Goal: Task Accomplishment & Management: Use online tool/utility

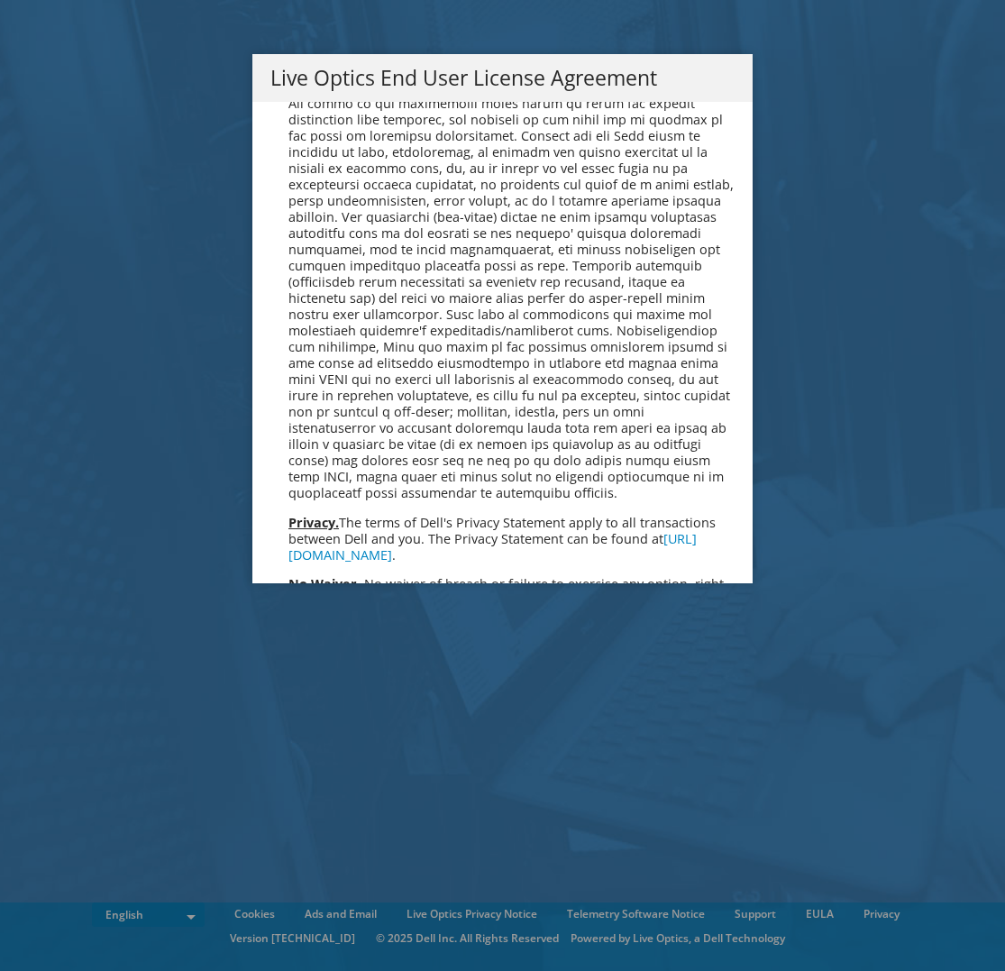
scroll to position [6819, 0]
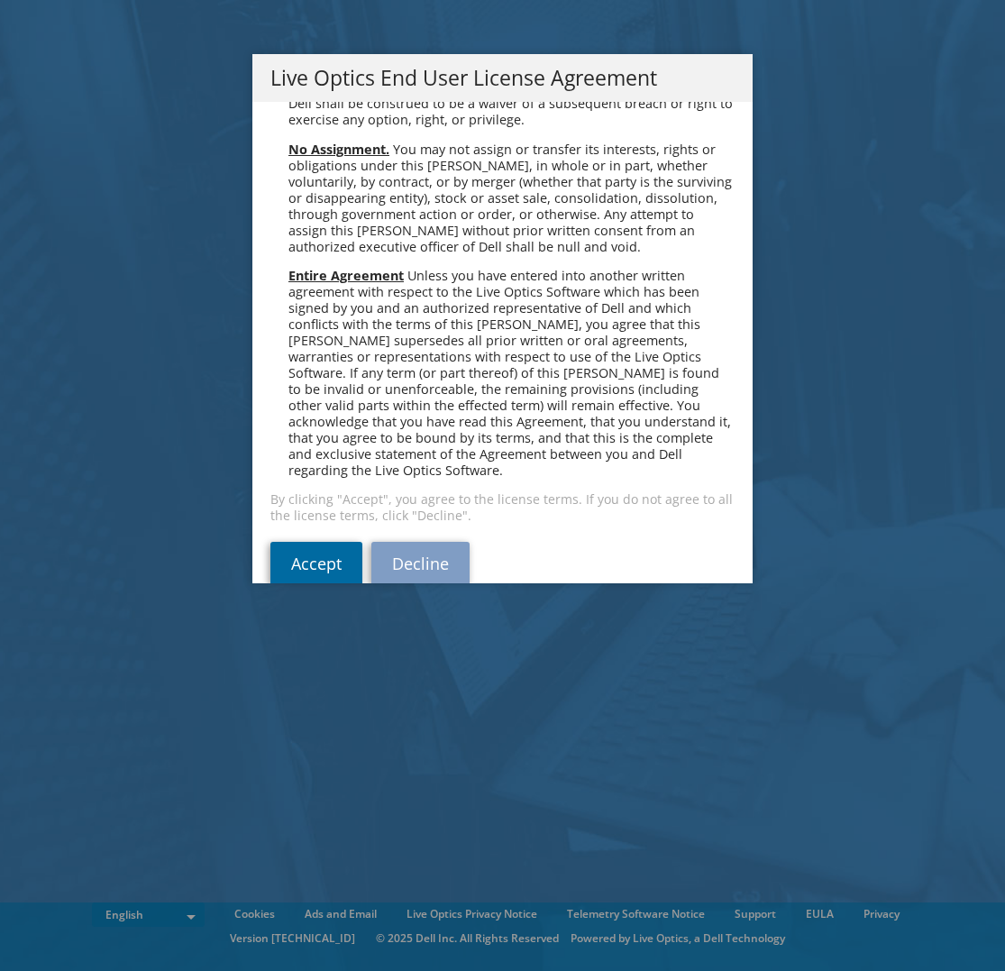
click at [314, 542] on link "Accept" at bounding box center [317, 563] width 92 height 43
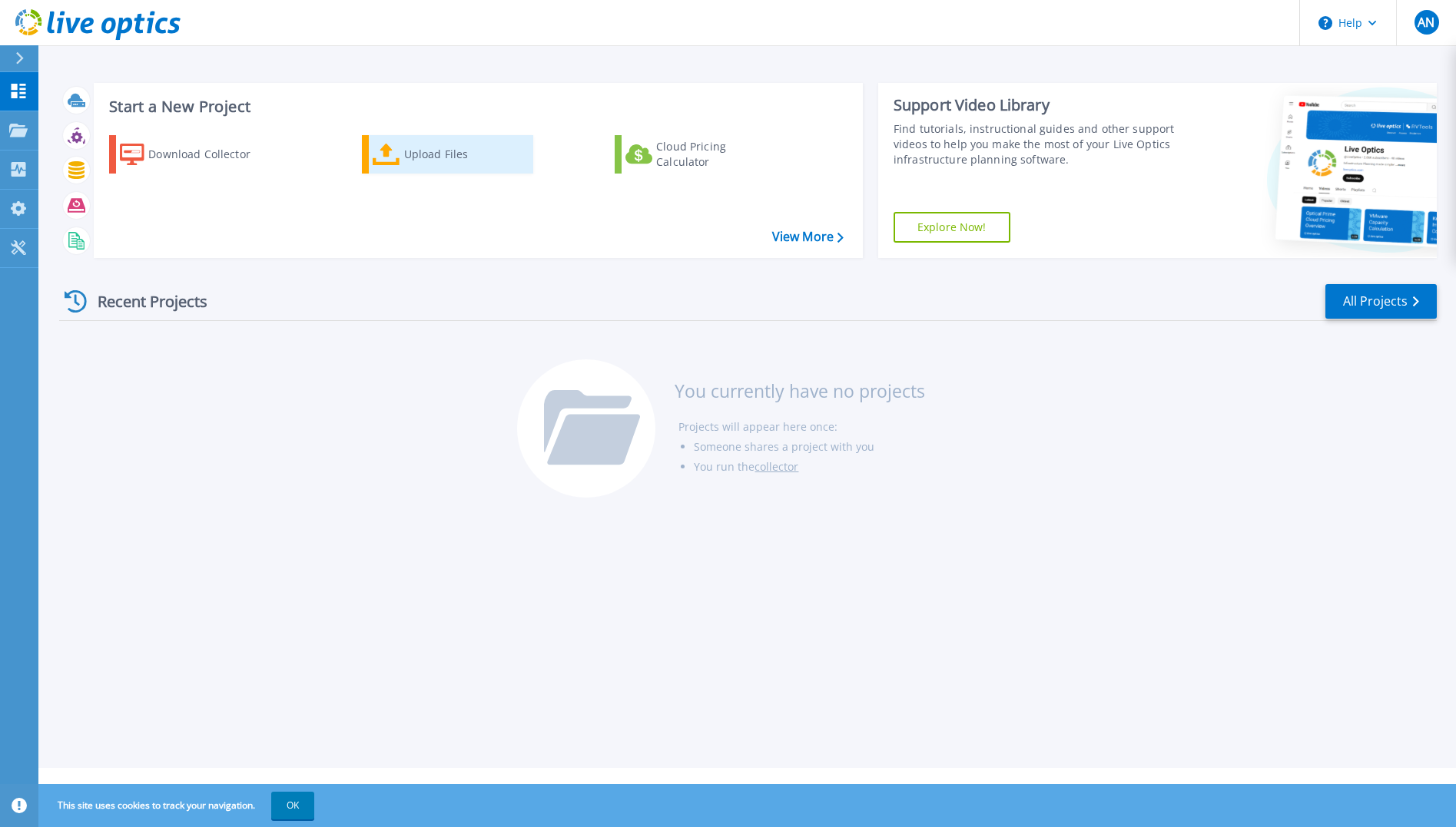
click at [414, 154] on div "Upload Files" at bounding box center [465, 154] width 123 height 31
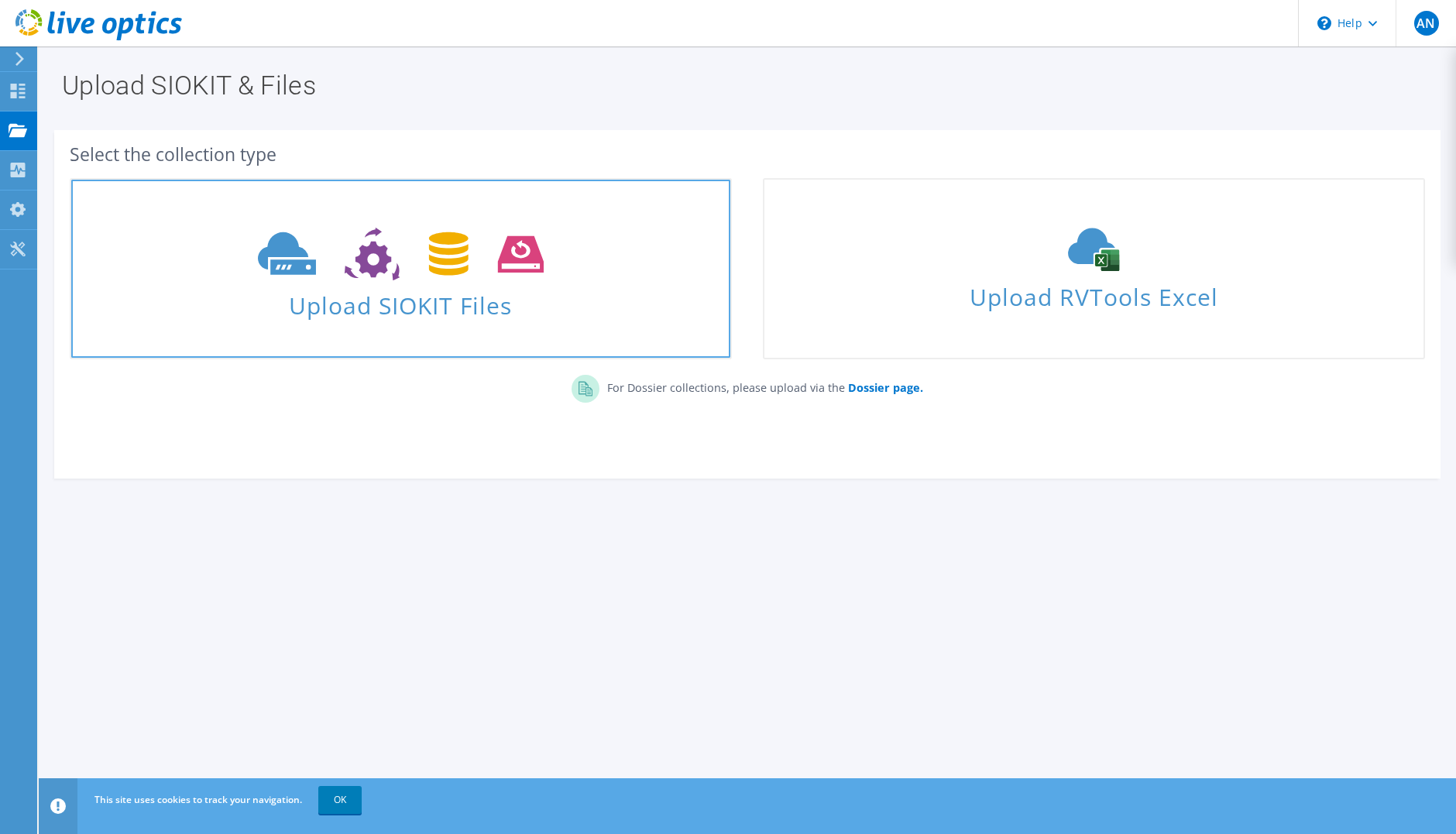
click at [448, 281] on span at bounding box center [400, 253] width 659 height 65
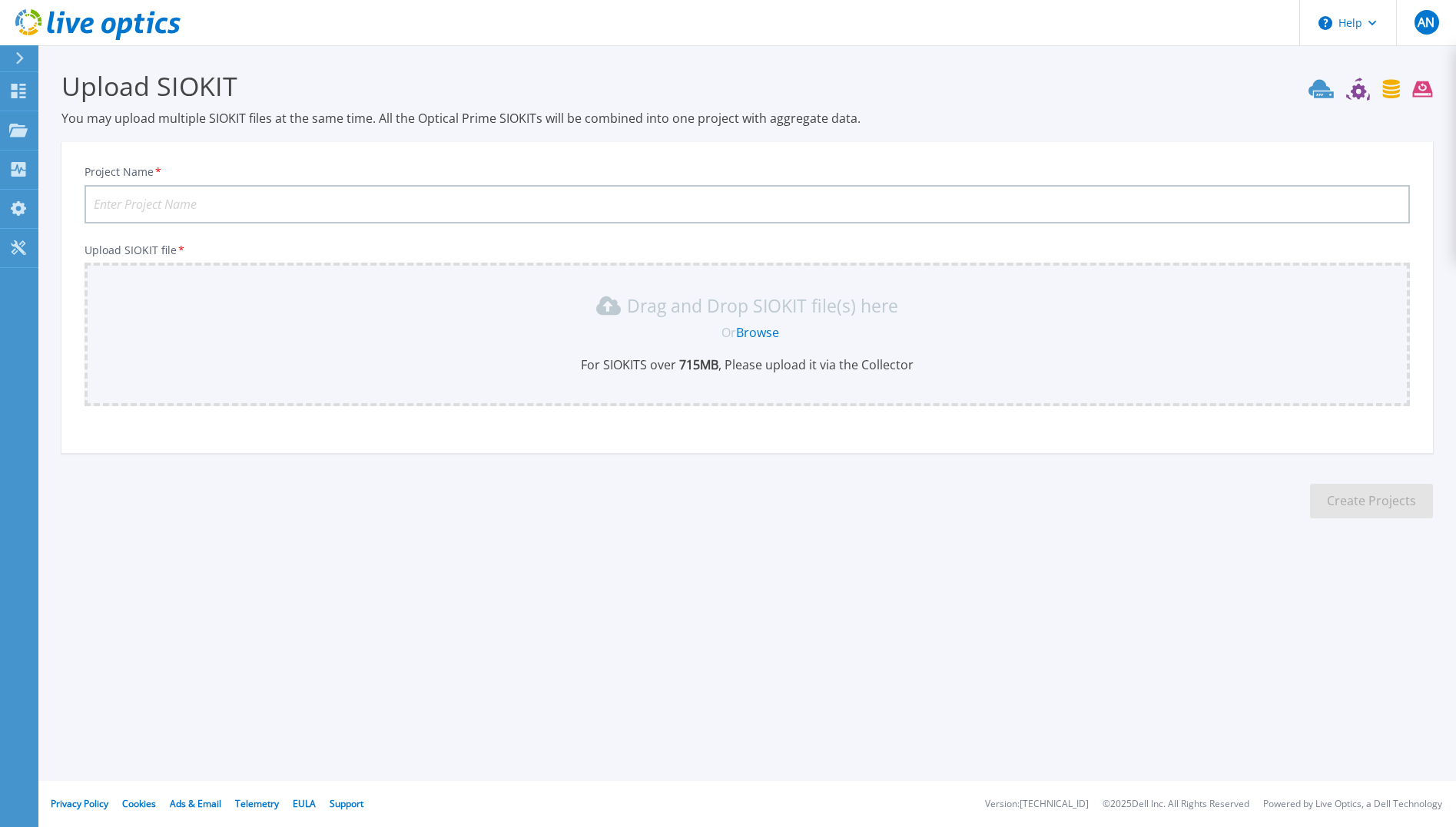
click at [366, 207] on input "Project Name *" at bounding box center [746, 204] width 1325 height 38
type input "CL-PROD-vSAN"
click at [765, 329] on link "Browse" at bounding box center [757, 333] width 43 height 17
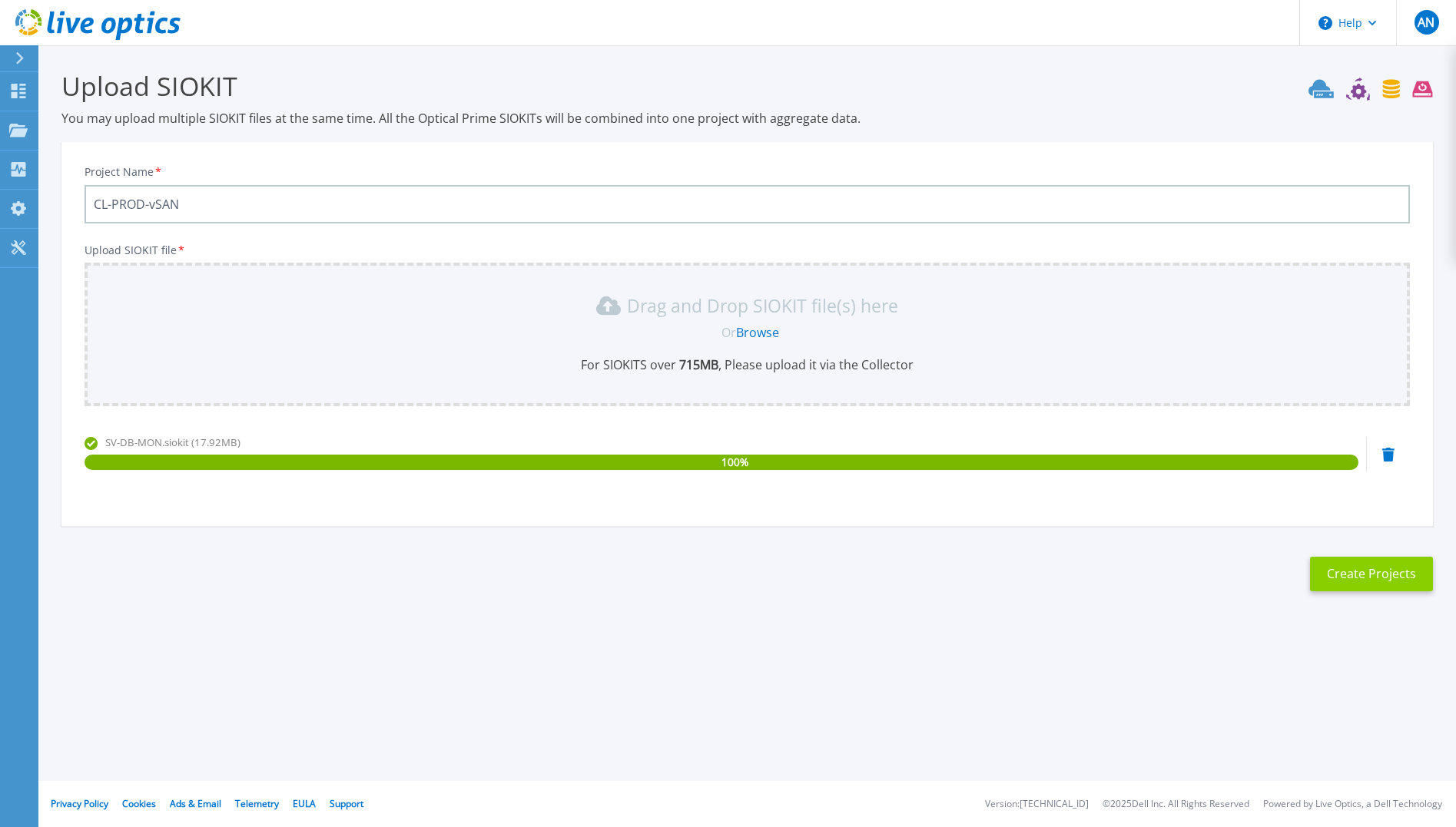
click at [1375, 569] on button "Create Projects" at bounding box center [1371, 574] width 123 height 35
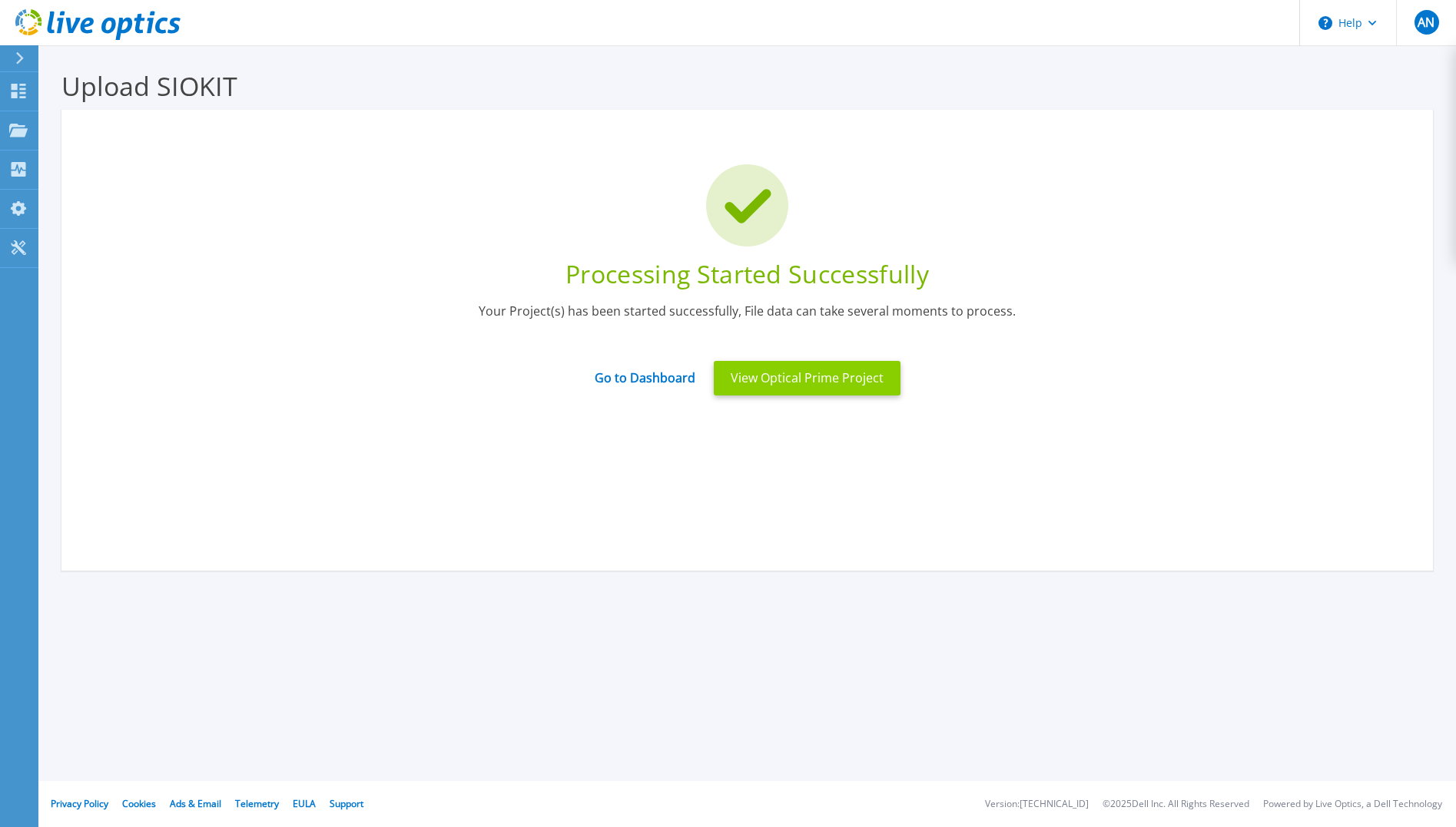
click at [778, 382] on button "View Optical Prime Project" at bounding box center [807, 378] width 187 height 35
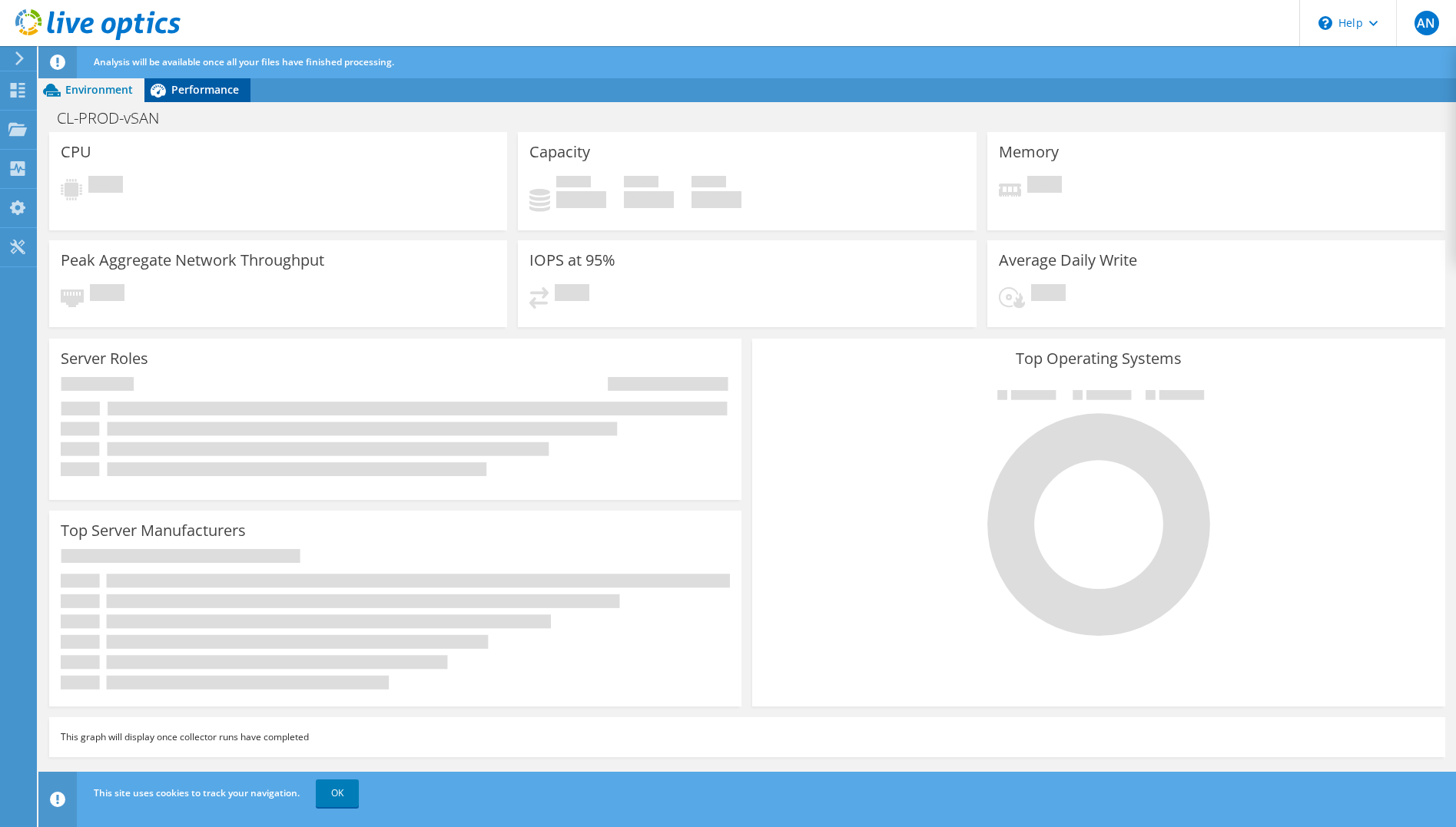
click at [221, 90] on span "Performance" at bounding box center [204, 89] width 67 height 14
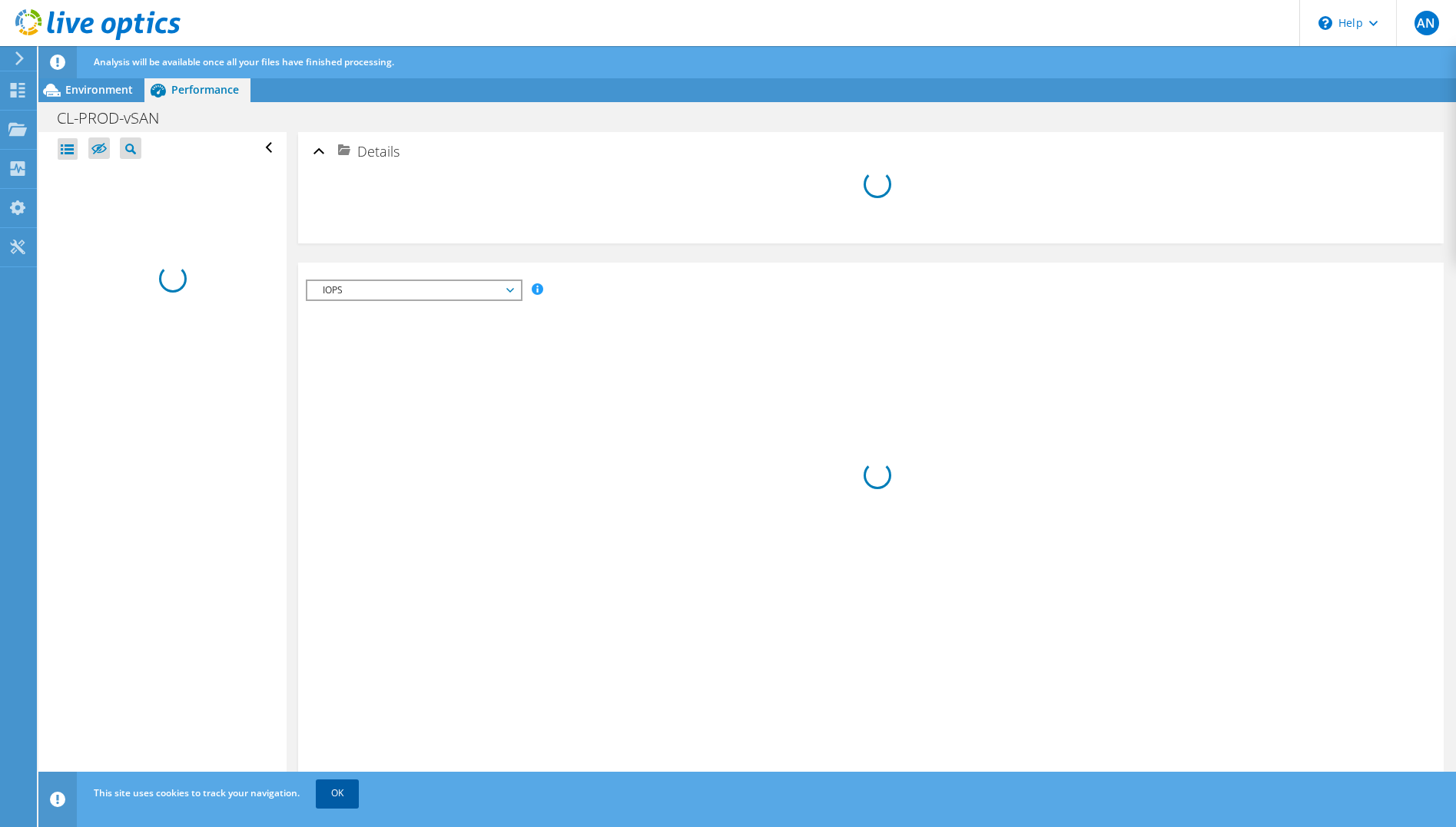
click at [338, 791] on link "OK" at bounding box center [337, 793] width 43 height 27
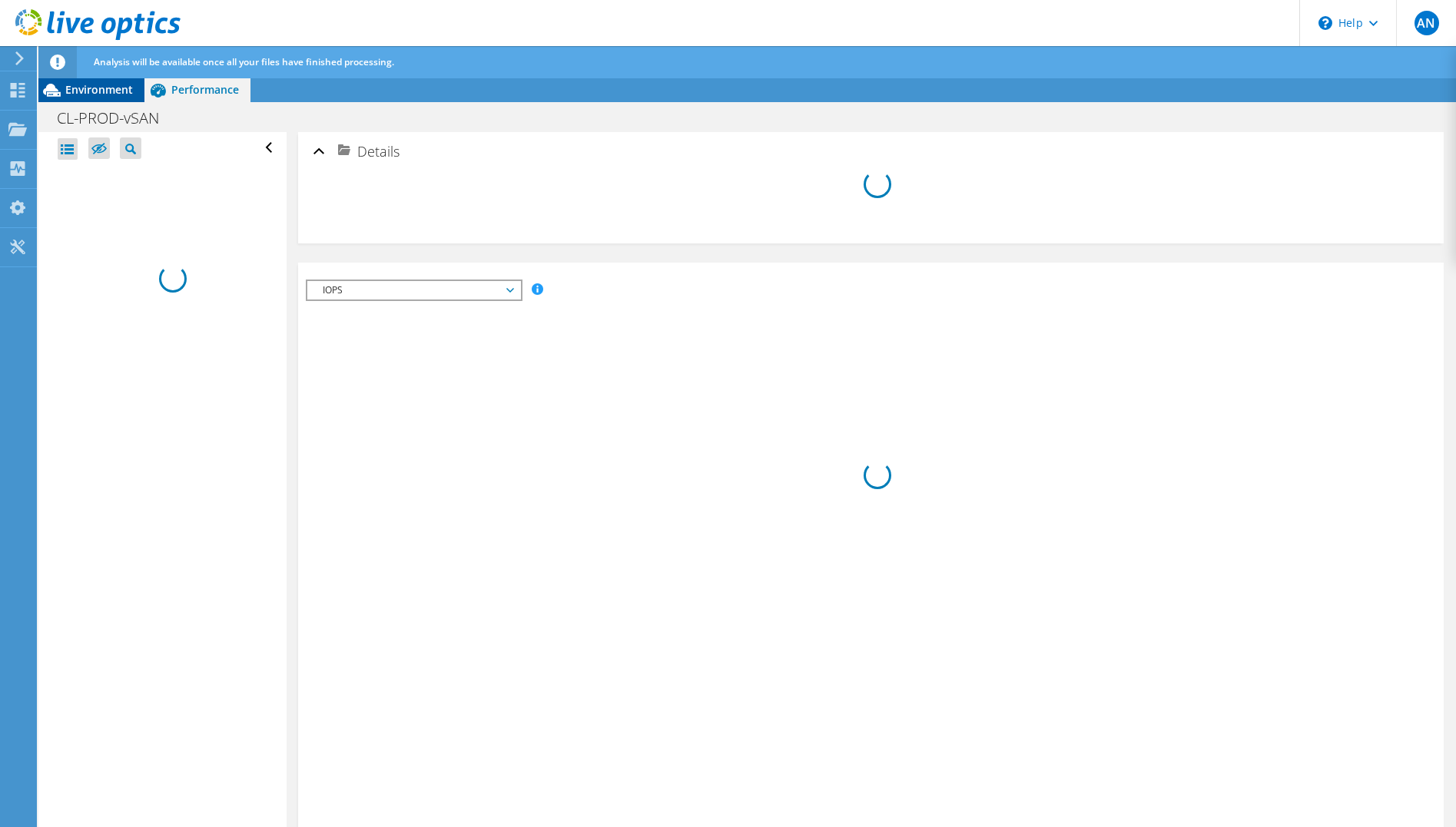
click at [77, 89] on span "Environment" at bounding box center [99, 89] width 67 height 14
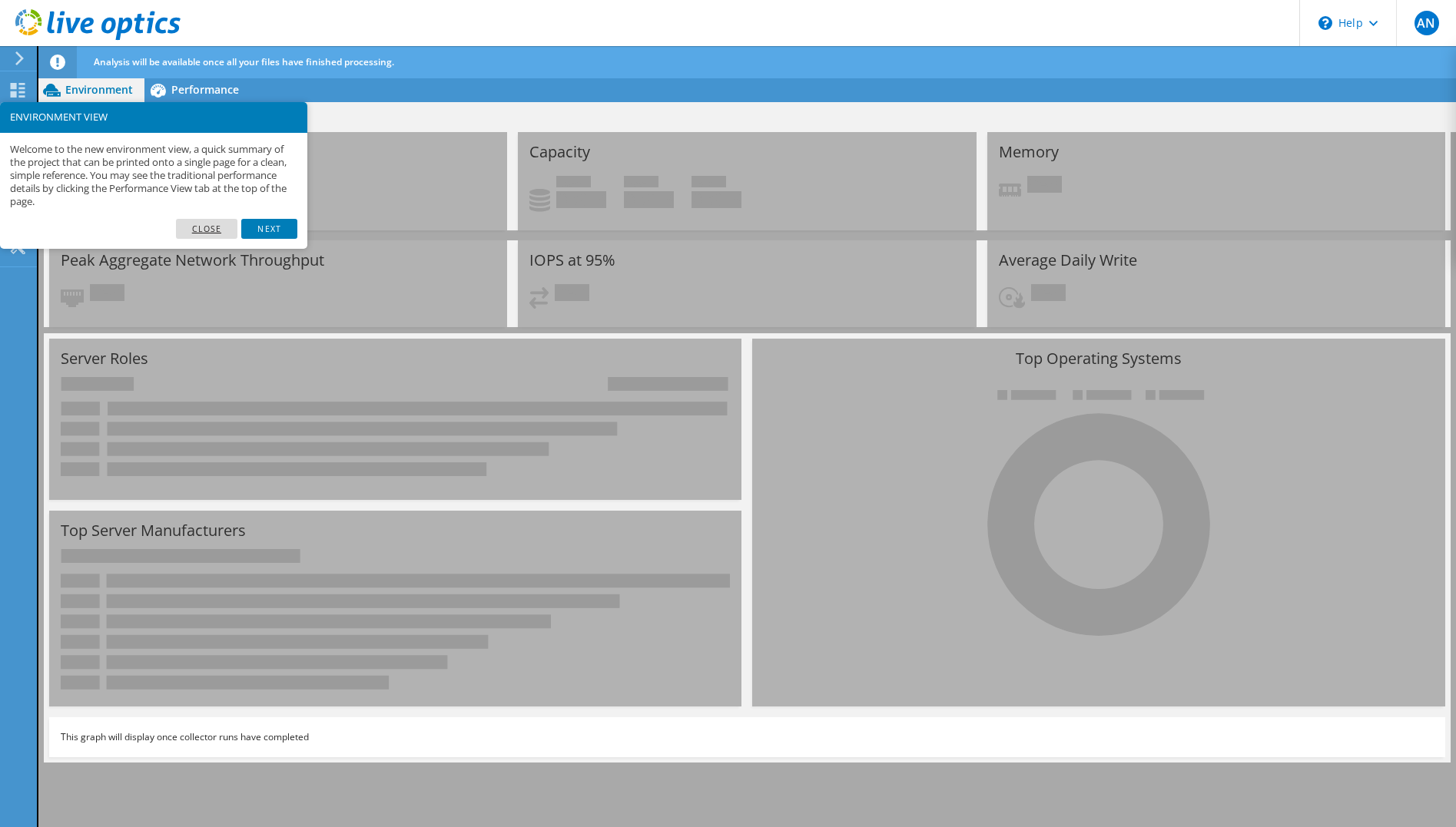
click at [222, 225] on link "Close" at bounding box center [206, 228] width 62 height 20
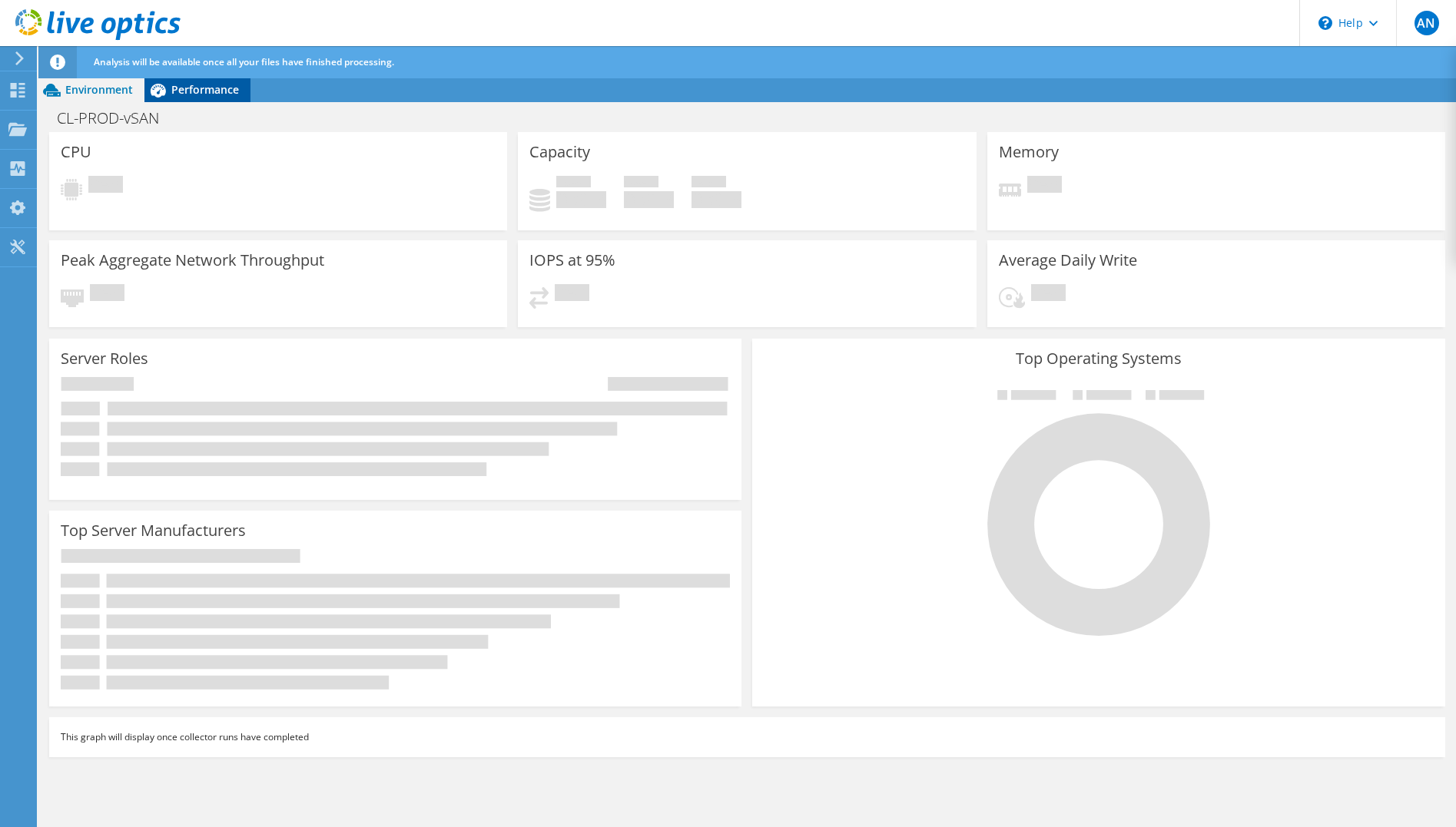
click at [199, 93] on span "Performance" at bounding box center [204, 89] width 67 height 14
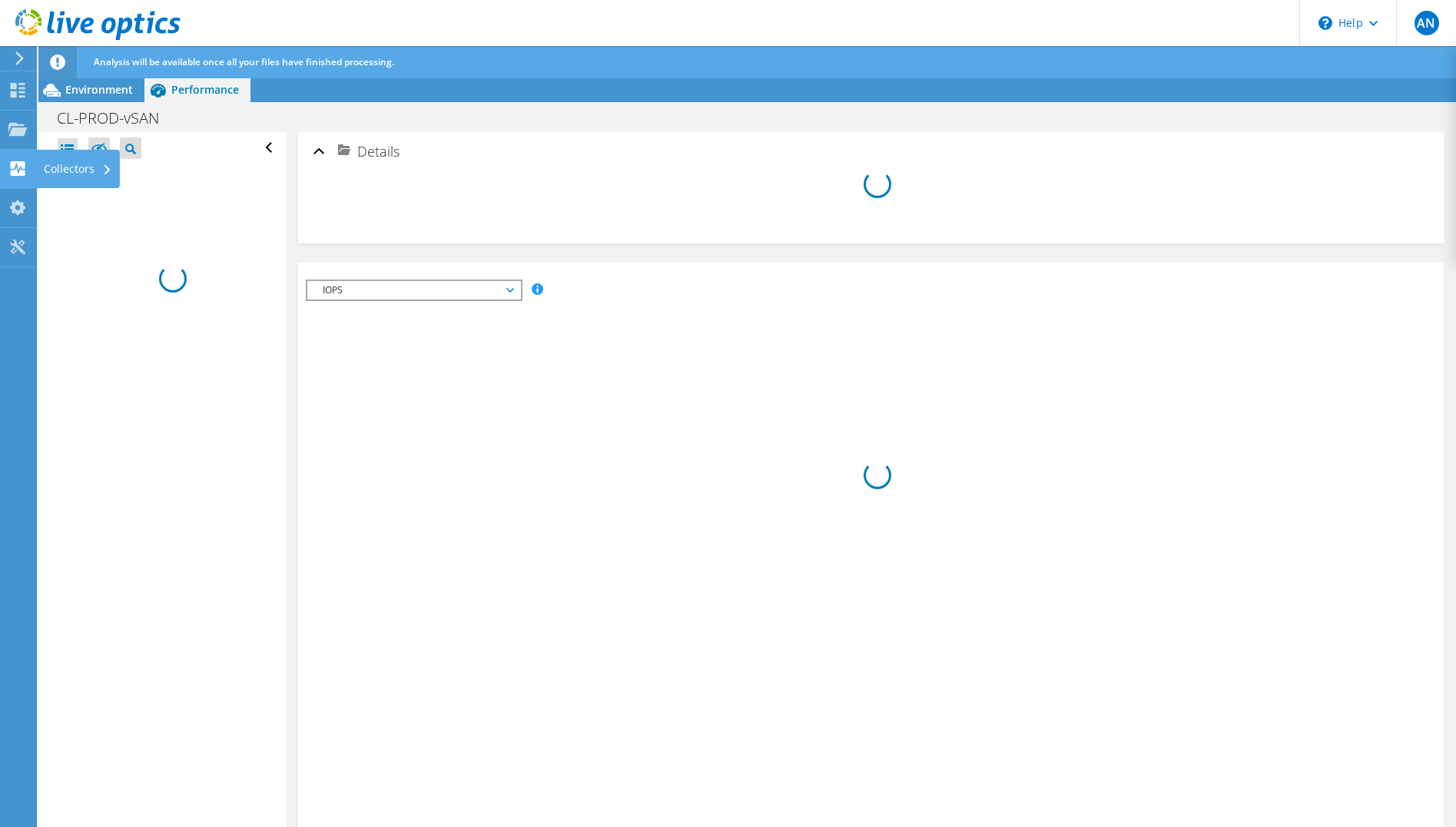
click at [25, 177] on div at bounding box center [18, 170] width 19 height 17
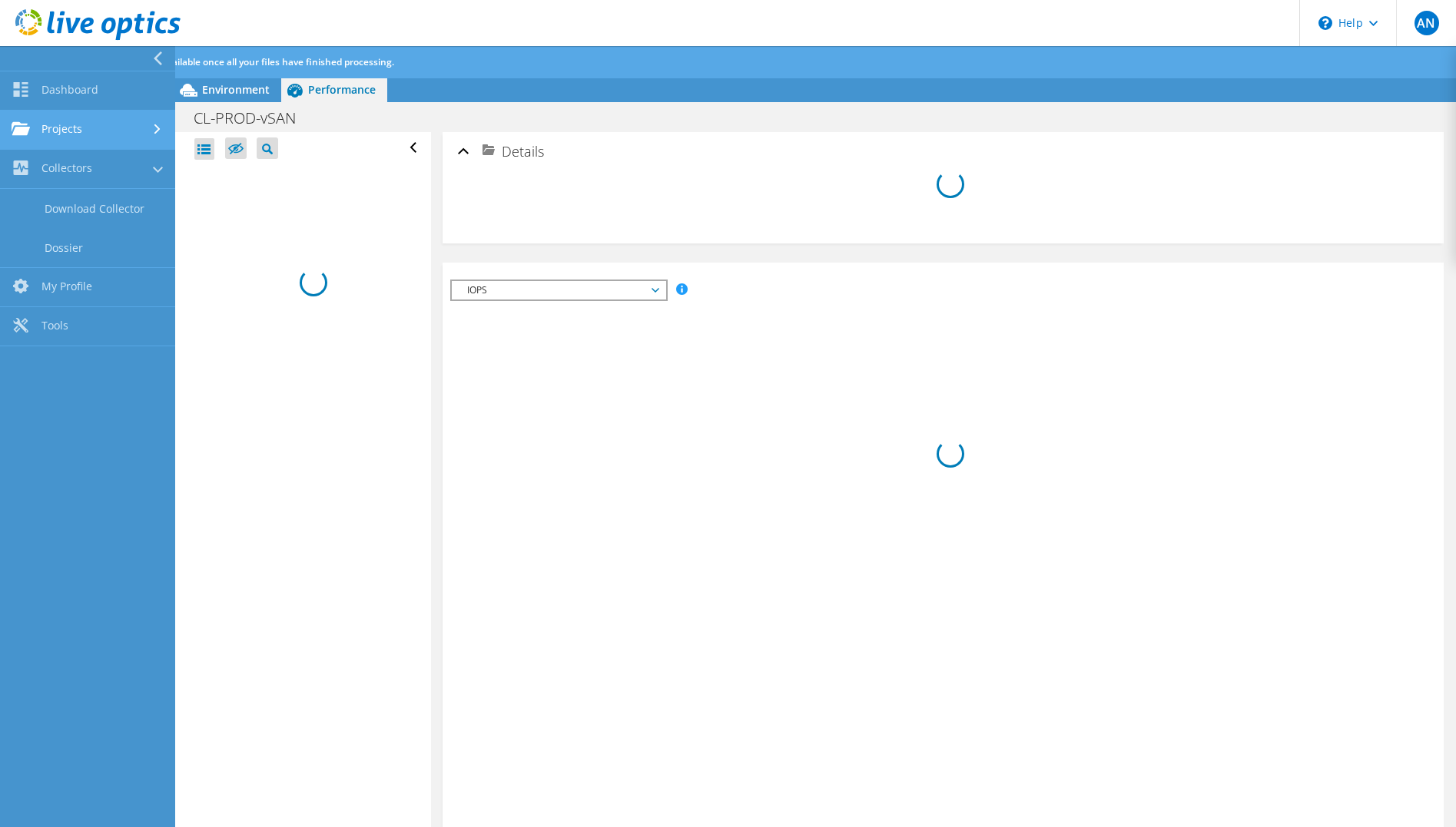
click at [83, 135] on link "Projects" at bounding box center [88, 130] width 176 height 39
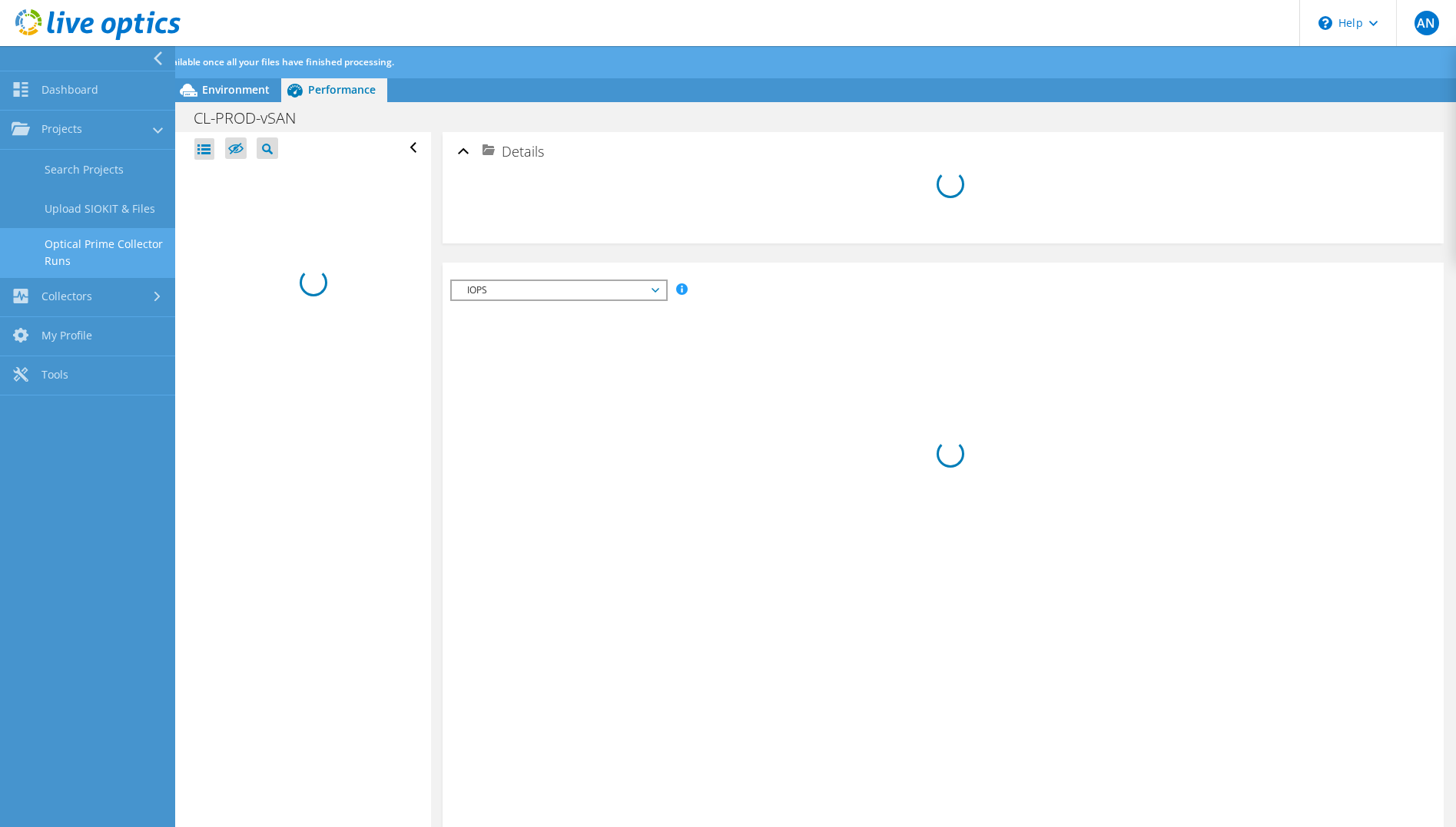
click at [101, 244] on link "Optical Prime Collector Runs" at bounding box center [88, 253] width 176 height 49
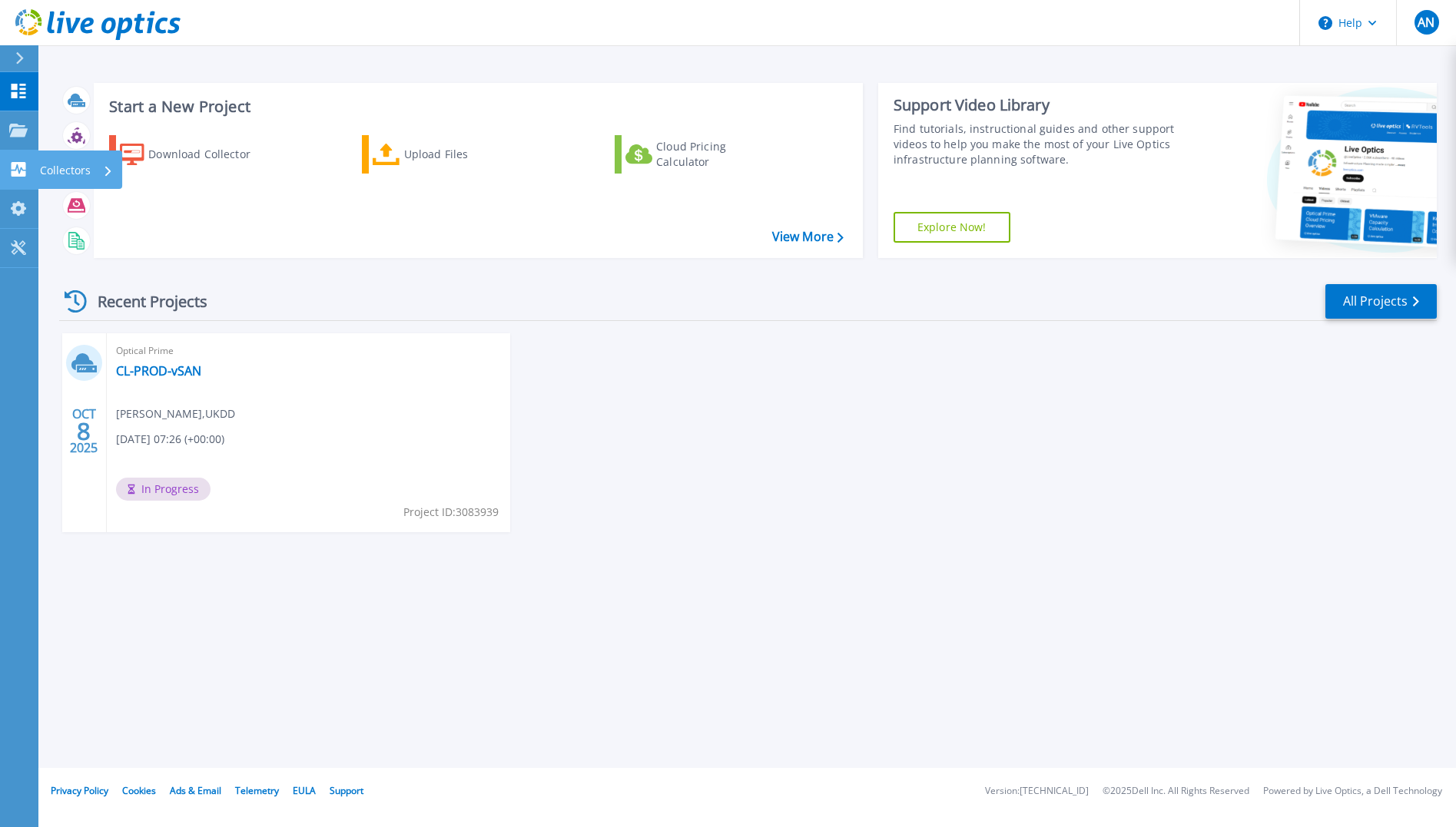
click at [22, 169] on icon at bounding box center [19, 169] width 19 height 14
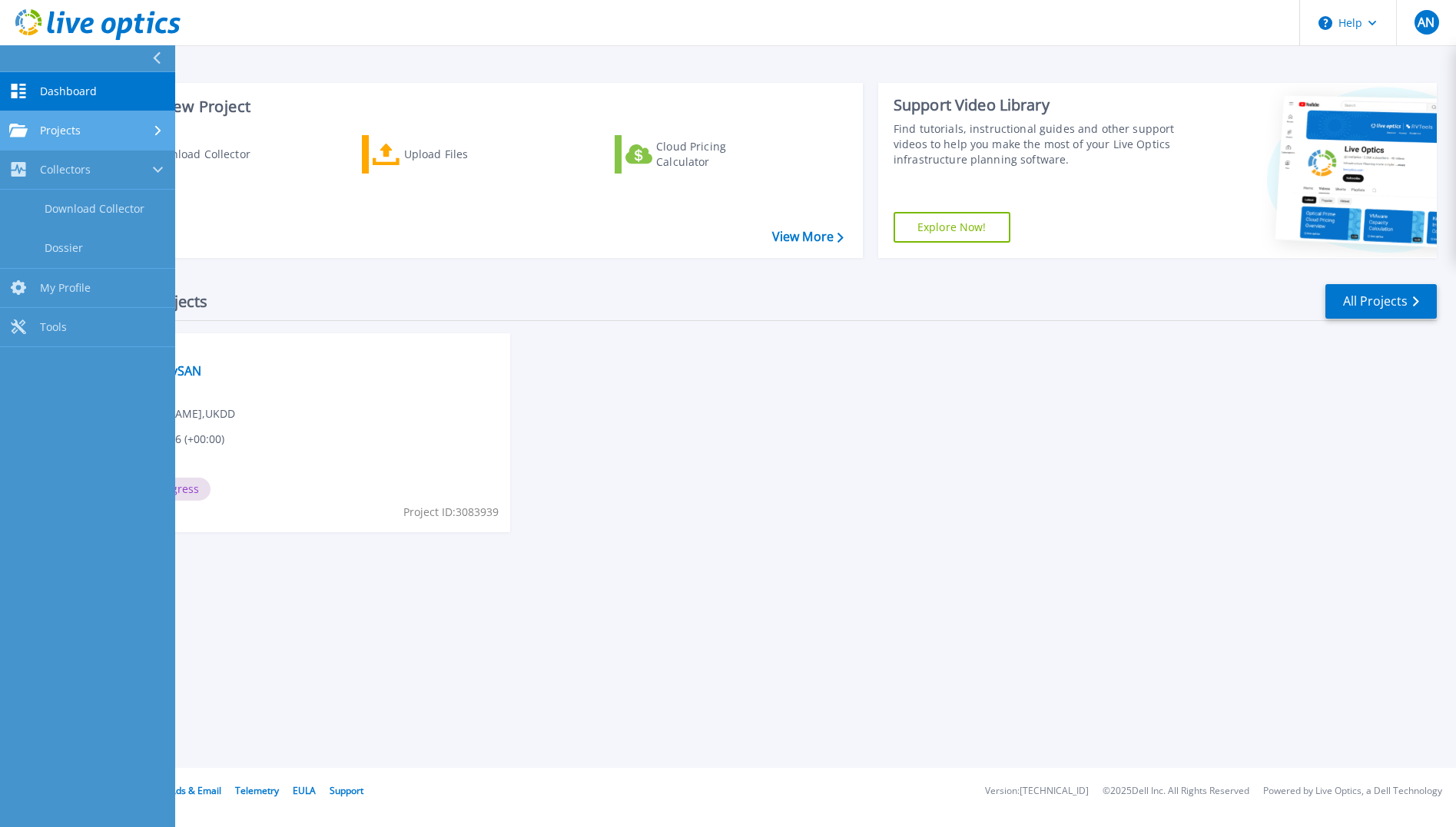
click at [84, 134] on div "Projects" at bounding box center [88, 130] width 157 height 14
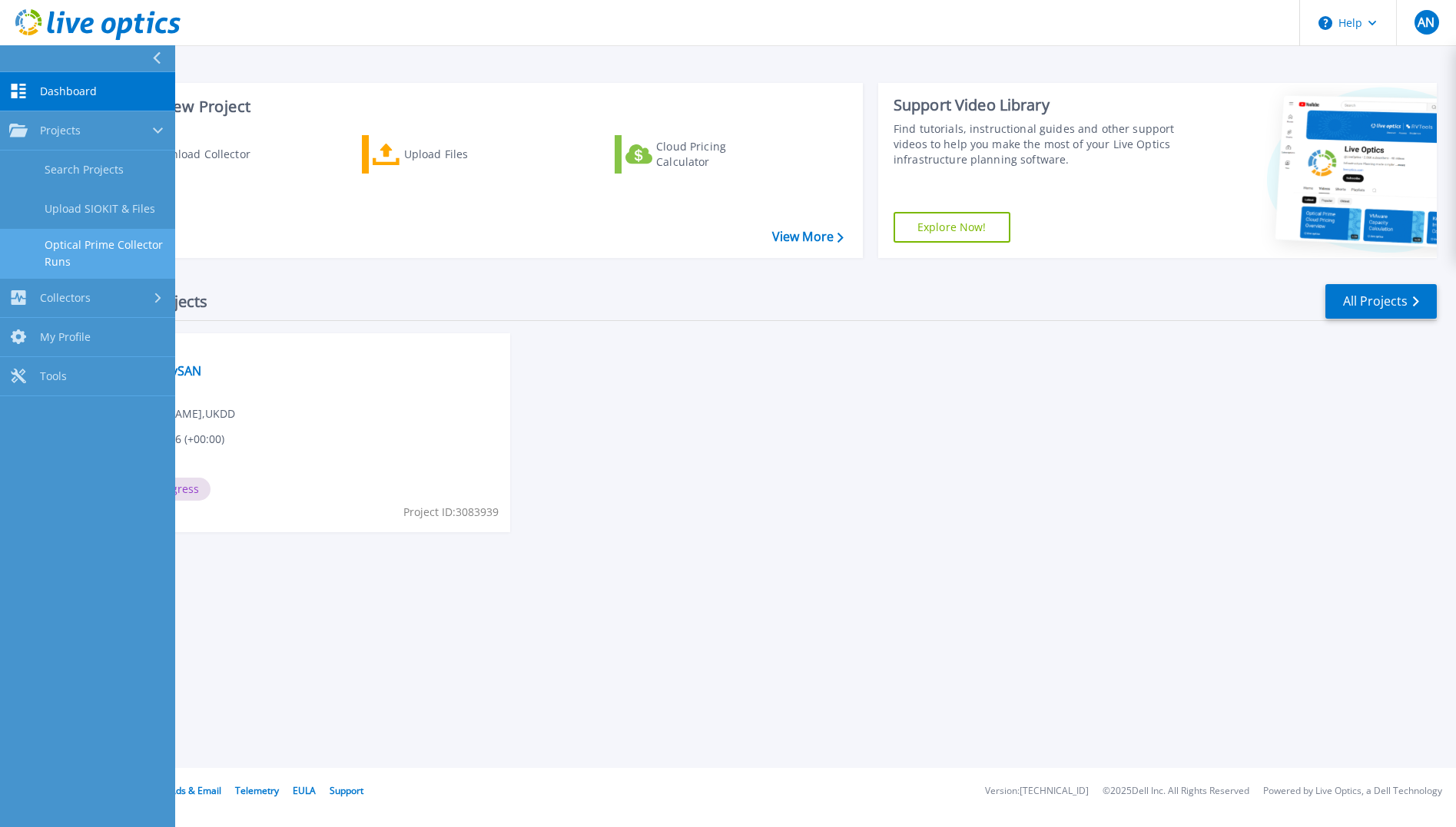
click at [101, 241] on link "Optical Prime Collector Runs" at bounding box center [88, 254] width 176 height 49
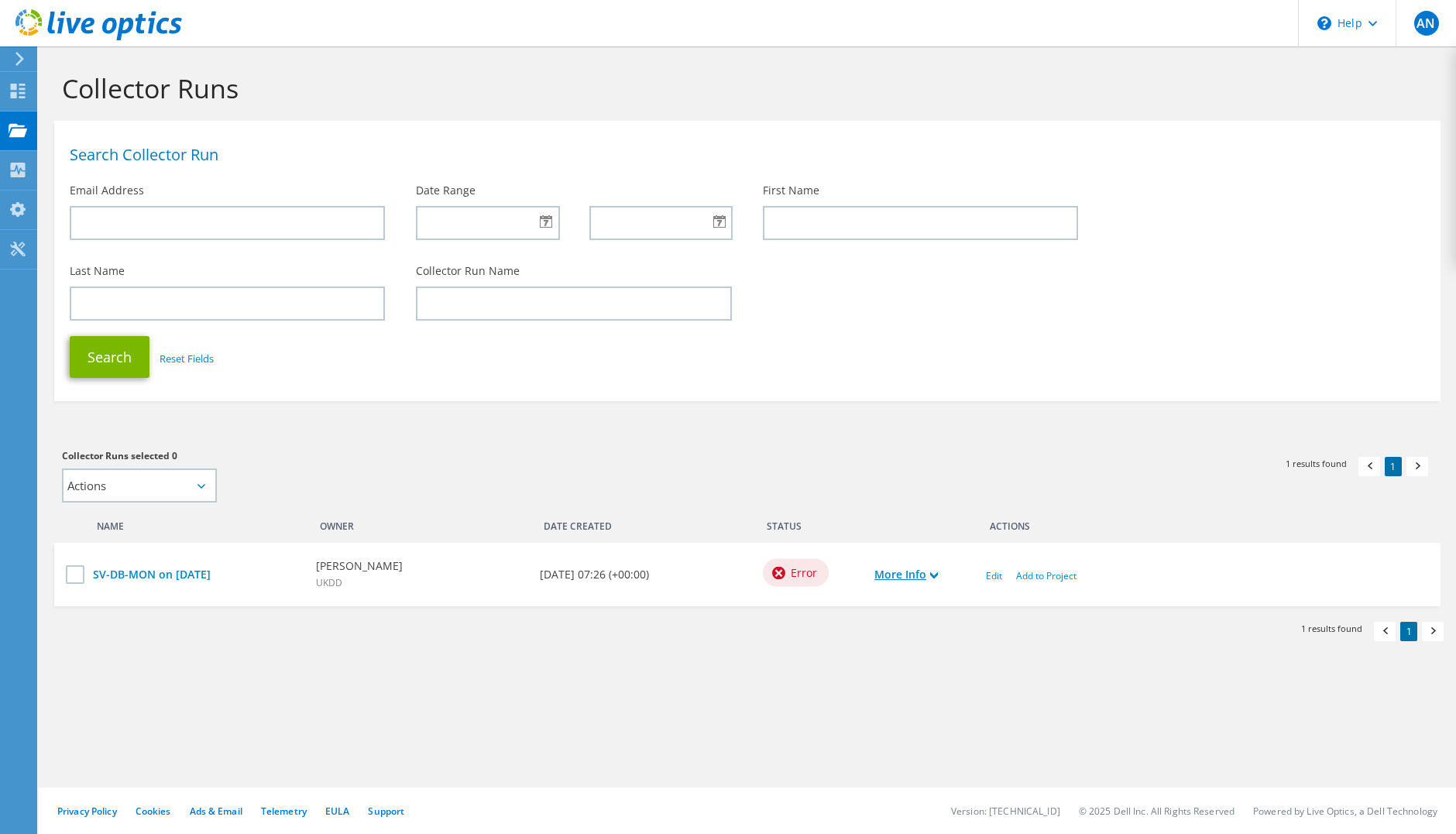
click at [930, 574] on link "More Info" at bounding box center [906, 575] width 64 height 17
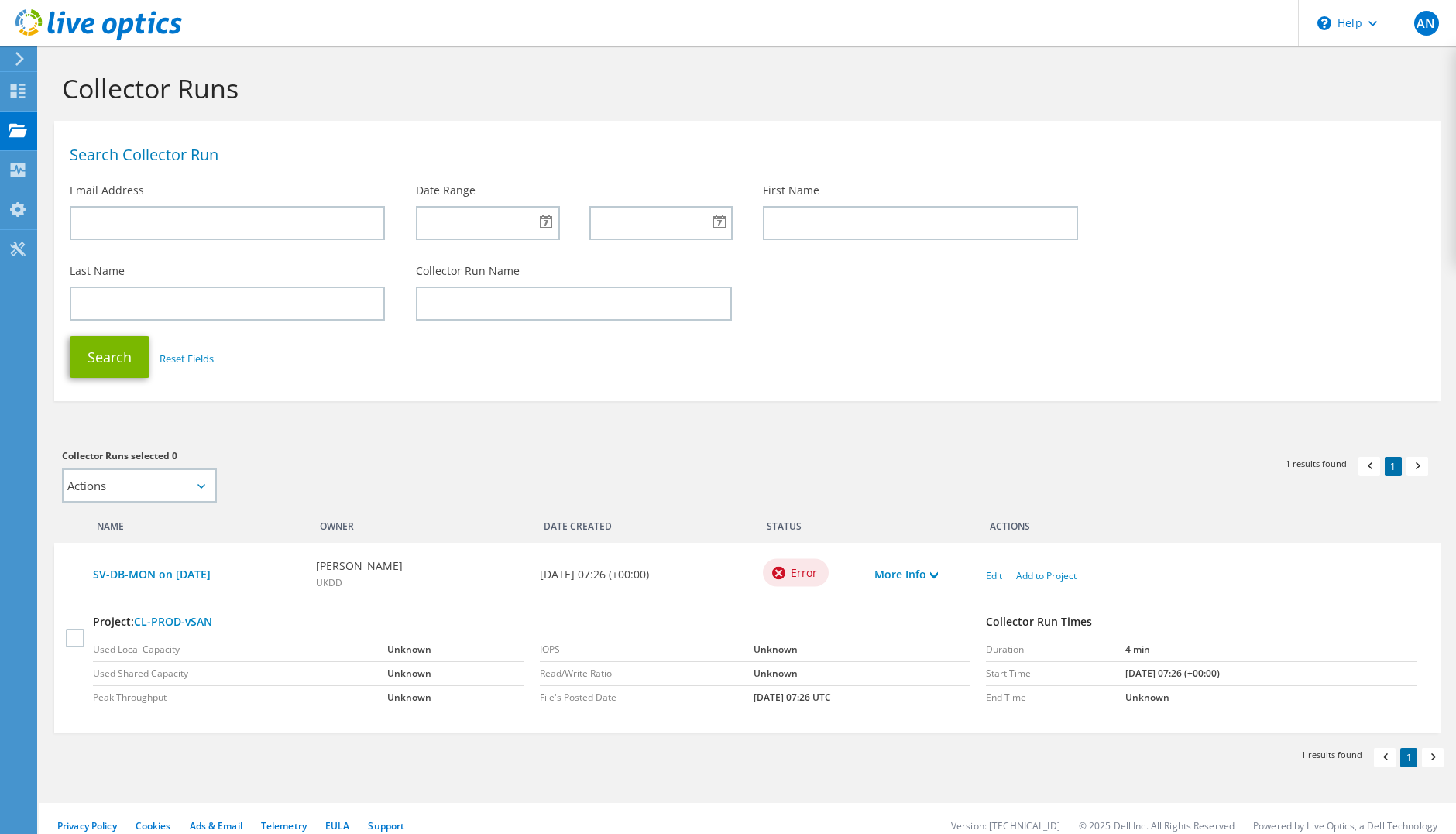
click at [941, 575] on div "More Info" at bounding box center [923, 575] width 112 height 33
click at [935, 575] on icon at bounding box center [934, 575] width 8 height 8
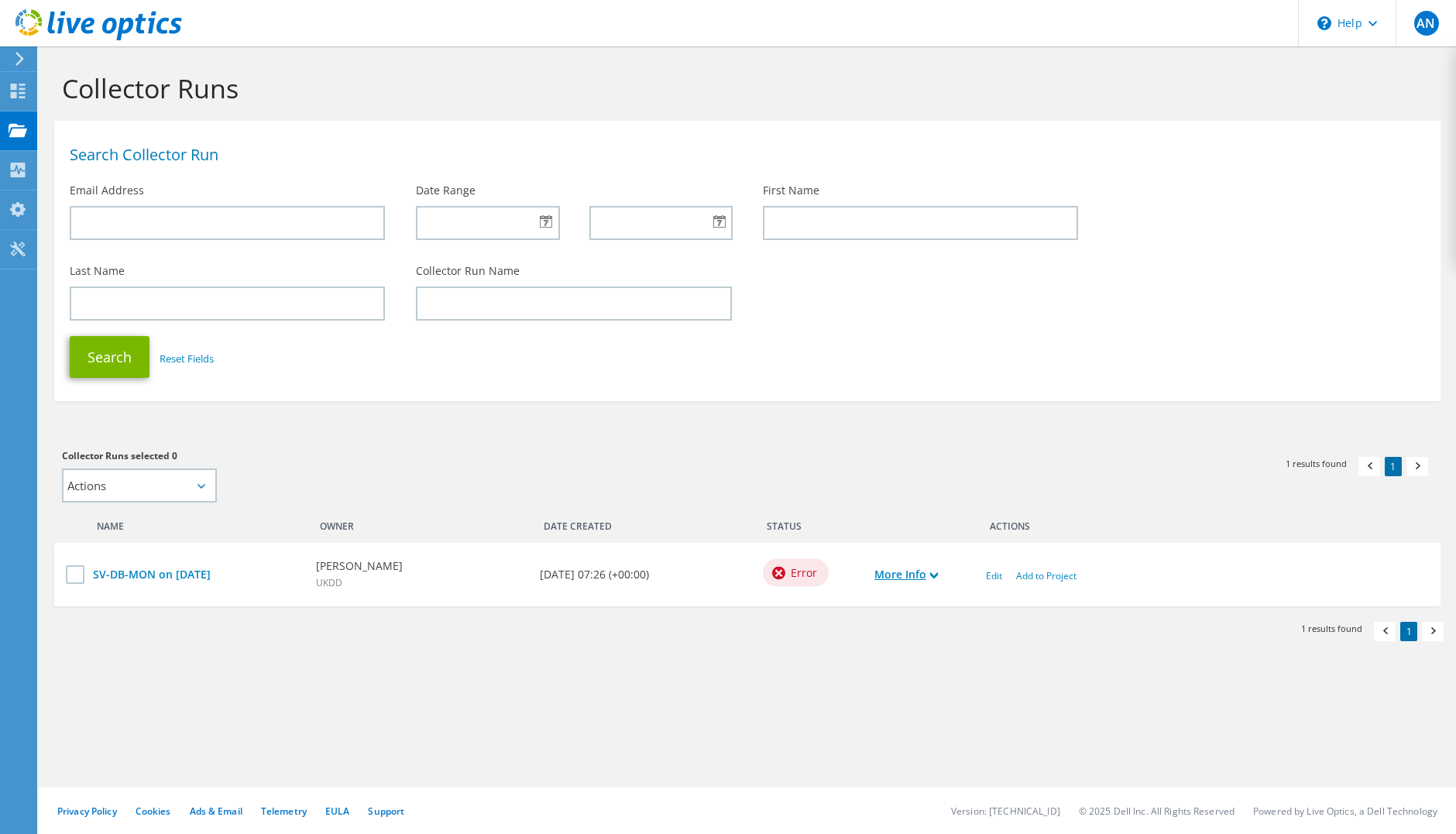
click at [935, 575] on icon at bounding box center [934, 575] width 8 height 8
